Goal: Check status: Check status

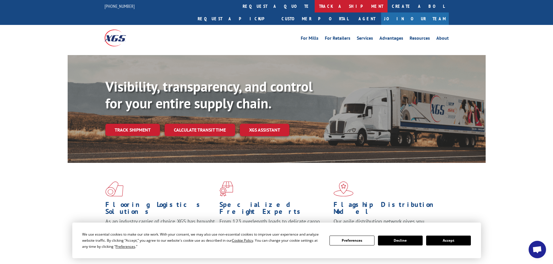
click at [315, 6] on link "track a shipment" at bounding box center [351, 6] width 73 height 12
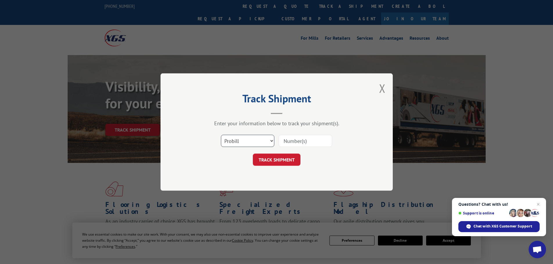
click at [244, 140] on select "Select category... Probill BOL PO" at bounding box center [247, 141] width 53 height 12
click at [221, 135] on select "Select category... Probill BOL PO" at bounding box center [247, 141] width 53 height 12
click at [297, 139] on input at bounding box center [305, 141] width 53 height 12
paste input "17335809"
type input "17335809"
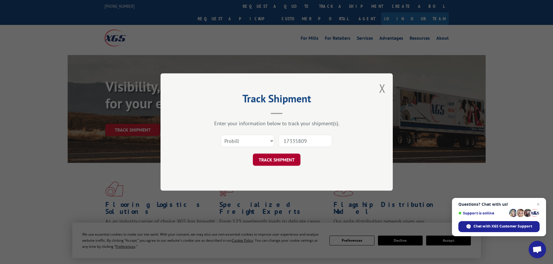
click at [283, 160] on button "TRACK SHIPMENT" at bounding box center [277, 160] width 48 height 12
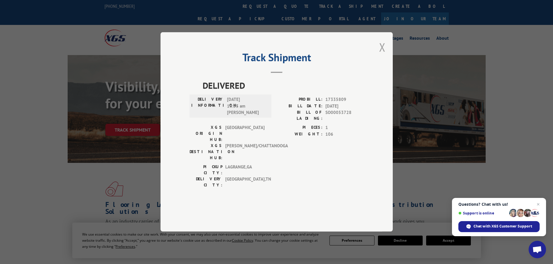
click at [382, 55] on button "Close modal" at bounding box center [382, 46] width 6 height 15
